Goal: Task Accomplishment & Management: Complete application form

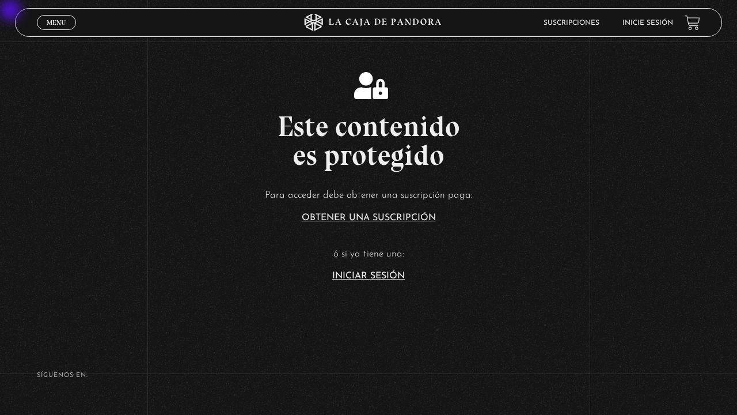
click at [652, 22] on link "Inicie sesión" at bounding box center [648, 23] width 51 height 7
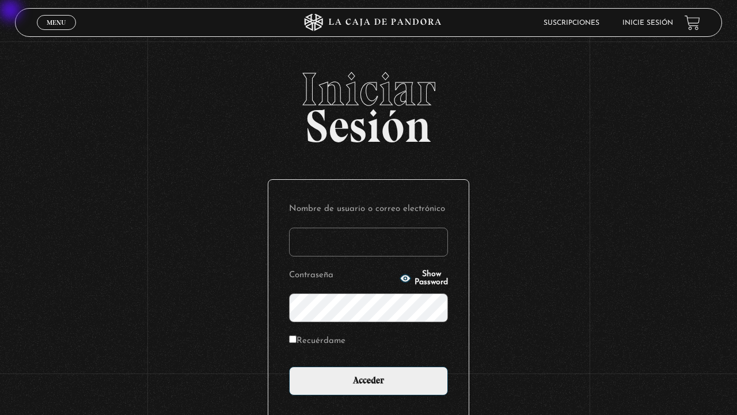
click at [338, 241] on input "Nombre de usuario o correo electrónico" at bounding box center [368, 242] width 159 height 29
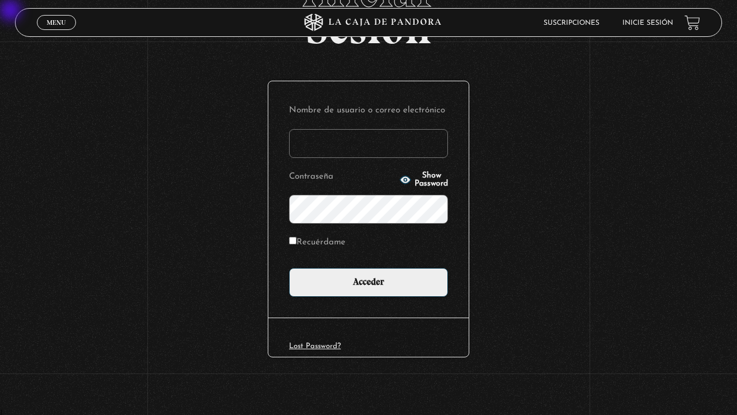
scroll to position [1, 0]
click at [369, 136] on input "Nombre de usuario o correo electrónico" at bounding box center [368, 143] width 159 height 29
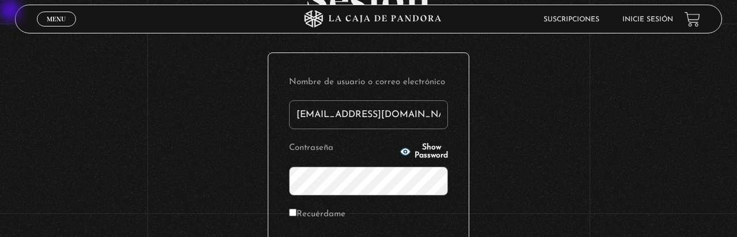
type input "[EMAIL_ADDRESS][DOMAIN_NAME]"
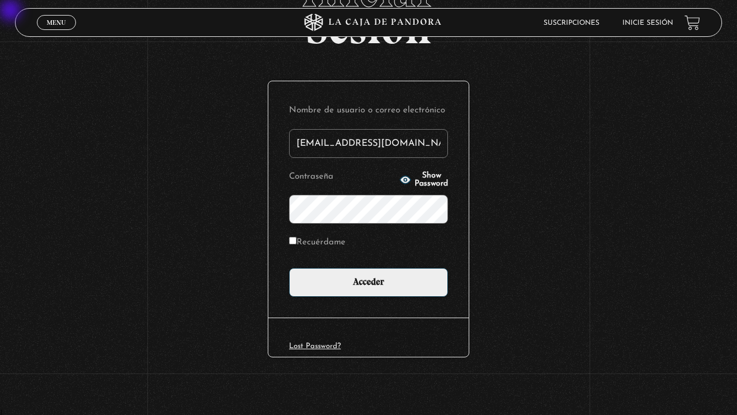
click at [294, 240] on input "Recuérdame" at bounding box center [292, 240] width 7 height 7
checkbox input "true"
click at [400, 176] on button "Show Password" at bounding box center [424, 180] width 48 height 16
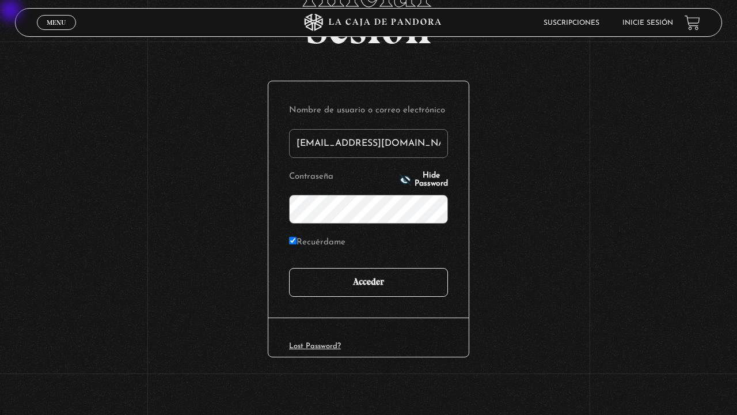
click at [393, 282] on input "Acceder" at bounding box center [368, 282] width 159 height 29
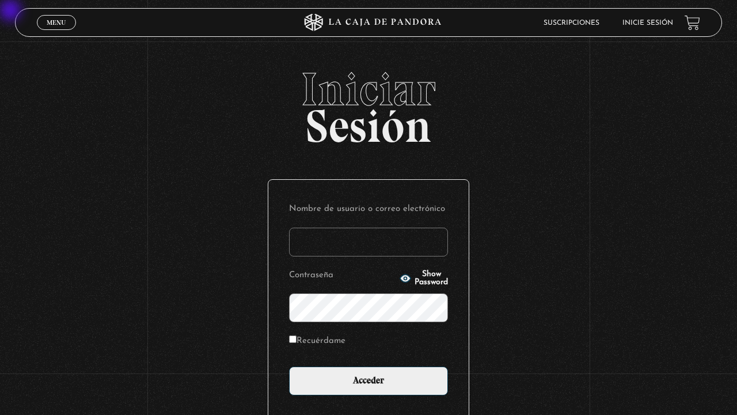
click at [369, 236] on input "Nombre de usuario o correo electrónico" at bounding box center [368, 242] width 159 height 29
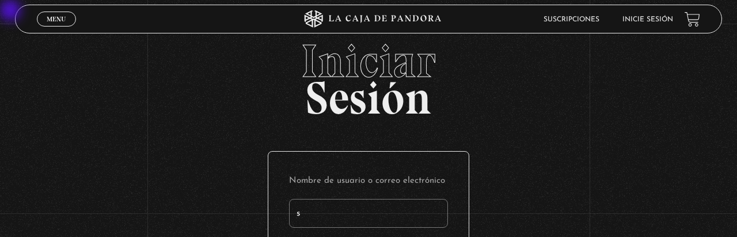
type input "sa"
